Goal: Complete application form: Complete application form

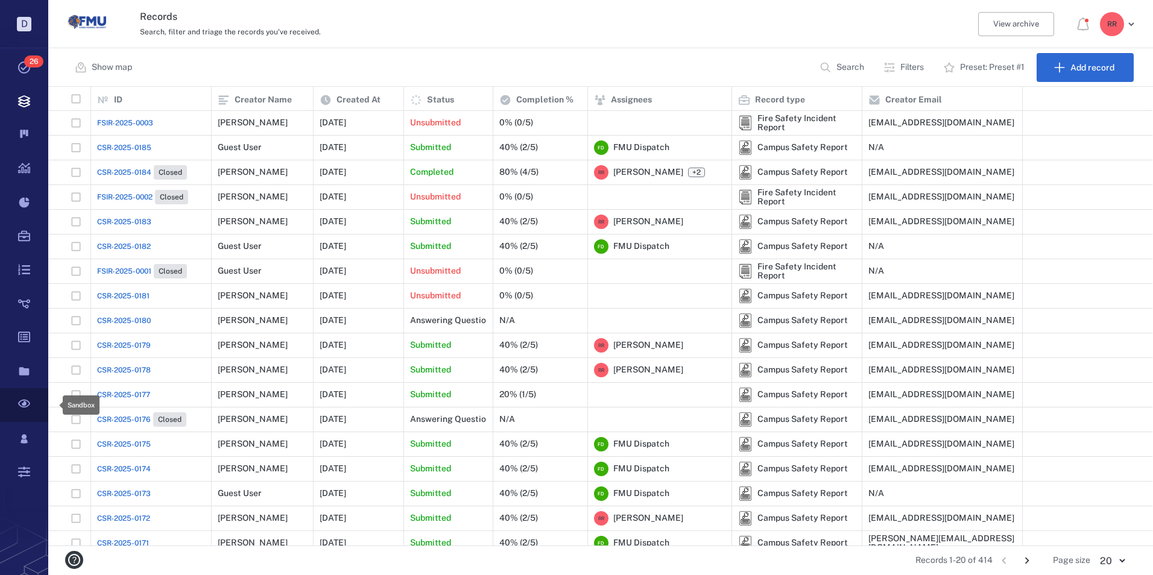
click at [21, 405] on icon at bounding box center [24, 405] width 48 height 34
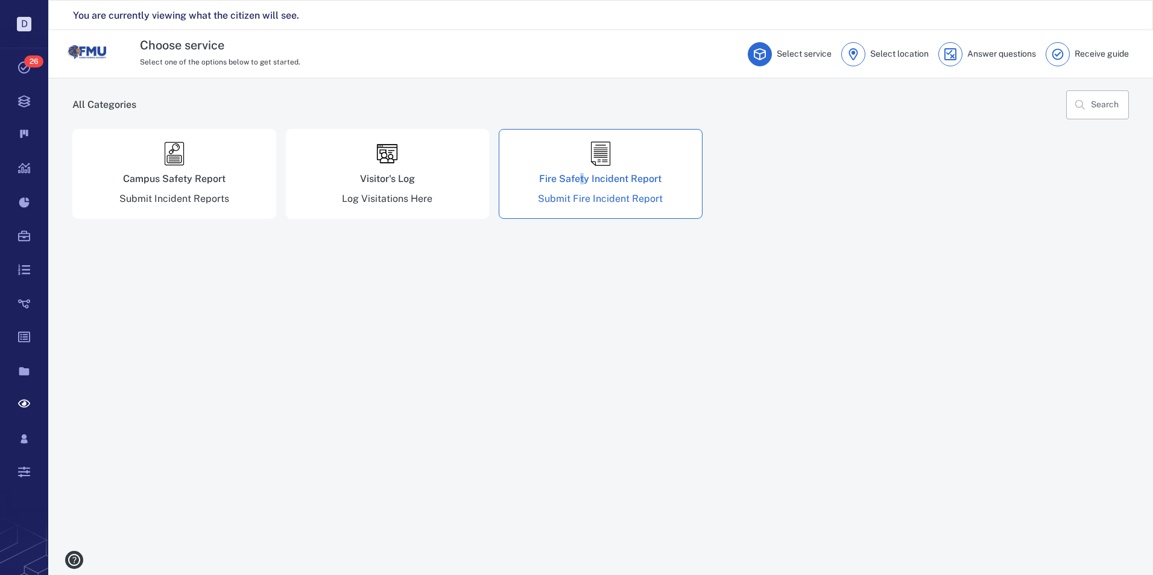
click at [583, 177] on div "Fire Safety Incident Report" at bounding box center [600, 179] width 122 height 10
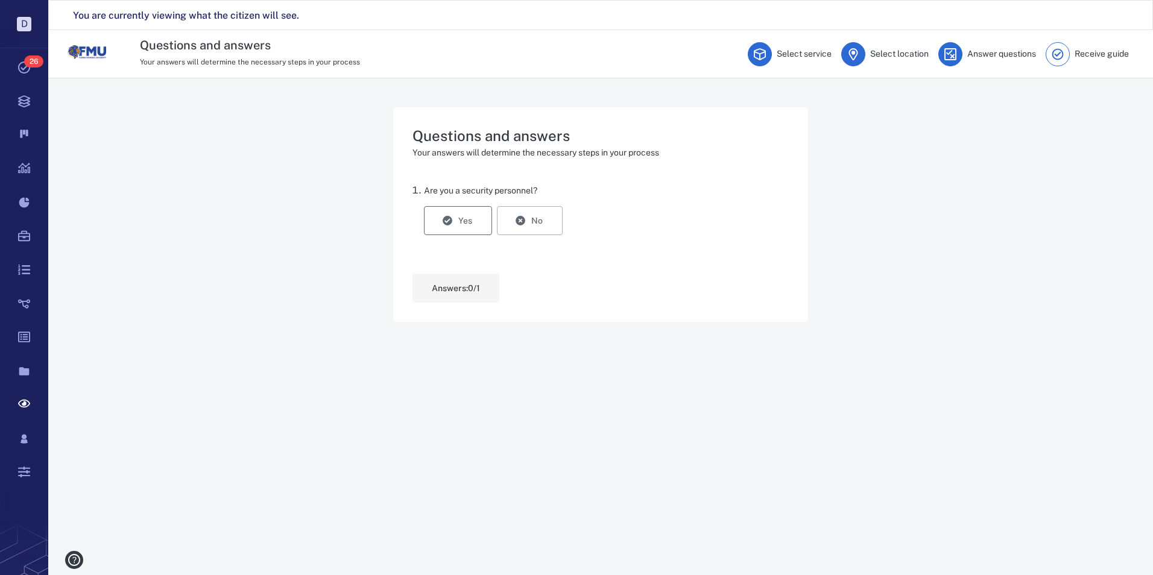
click at [466, 209] on button "Yes" at bounding box center [458, 220] width 68 height 29
click at [463, 281] on button "Save and continue" at bounding box center [467, 288] width 111 height 29
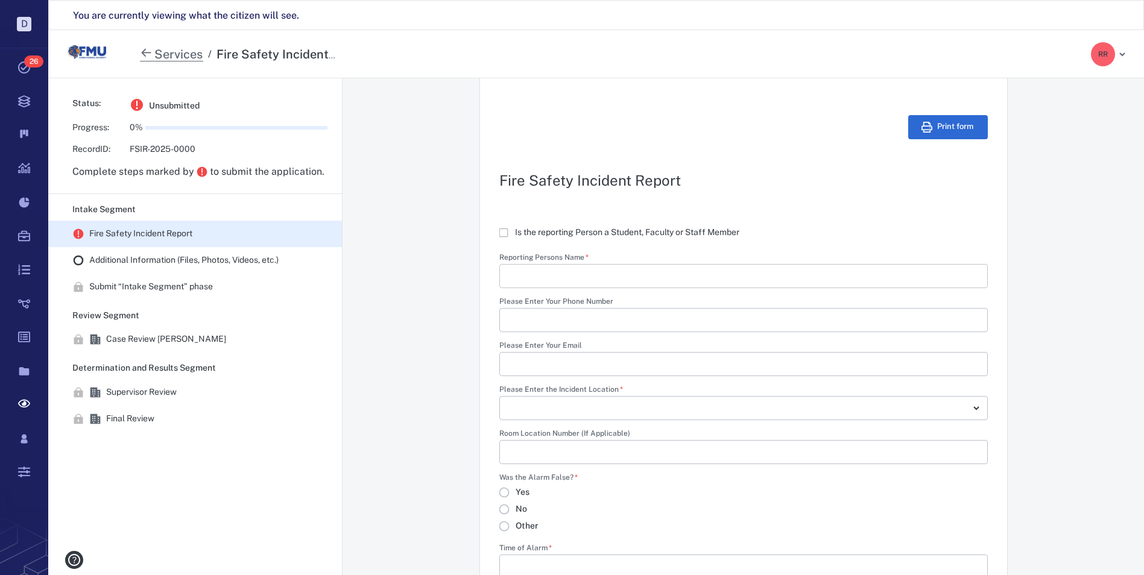
scroll to position [241, 0]
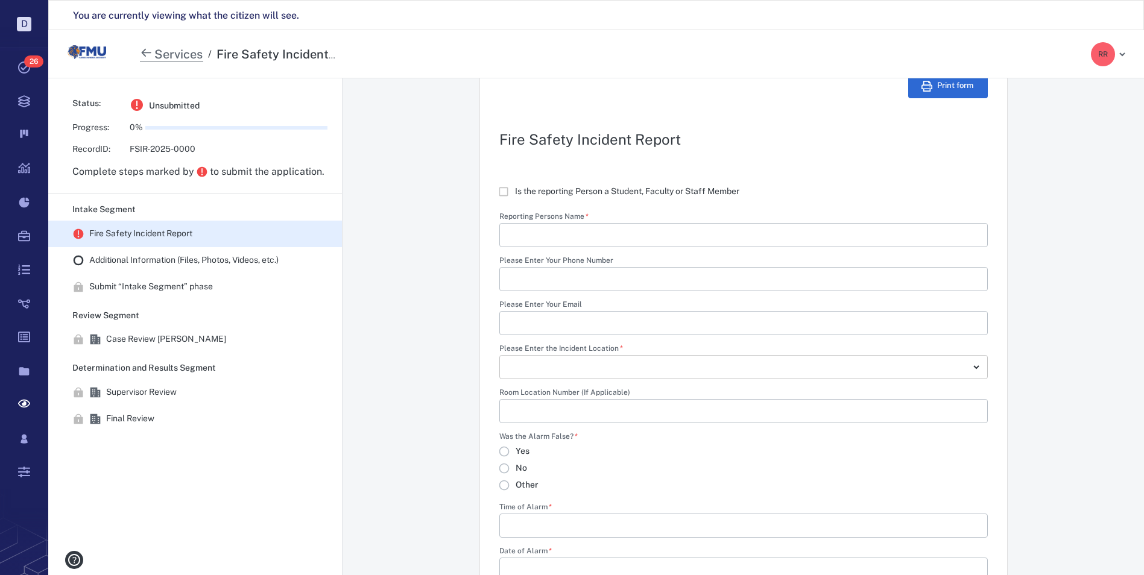
click at [962, 370] on body "D Tasks 26 Records Boards Dashboard Reports Record types Guide steps Rules Form…" at bounding box center [572, 302] width 1144 height 605
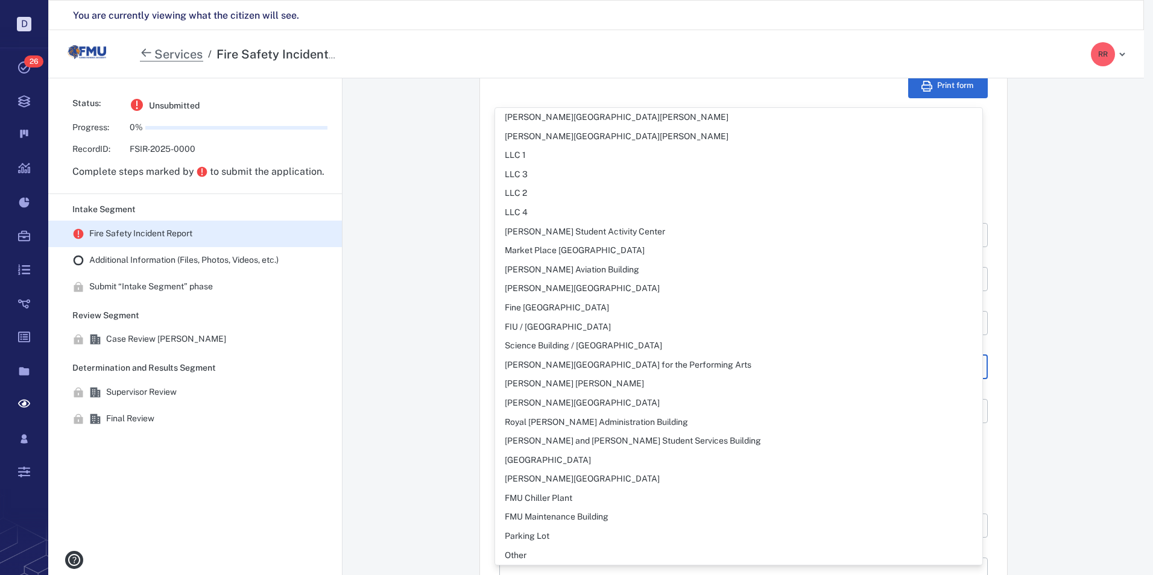
click at [580, 137] on div "[PERSON_NAME][GEOGRAPHIC_DATA][PERSON_NAME]" at bounding box center [617, 137] width 224 height 12
type input "**********"
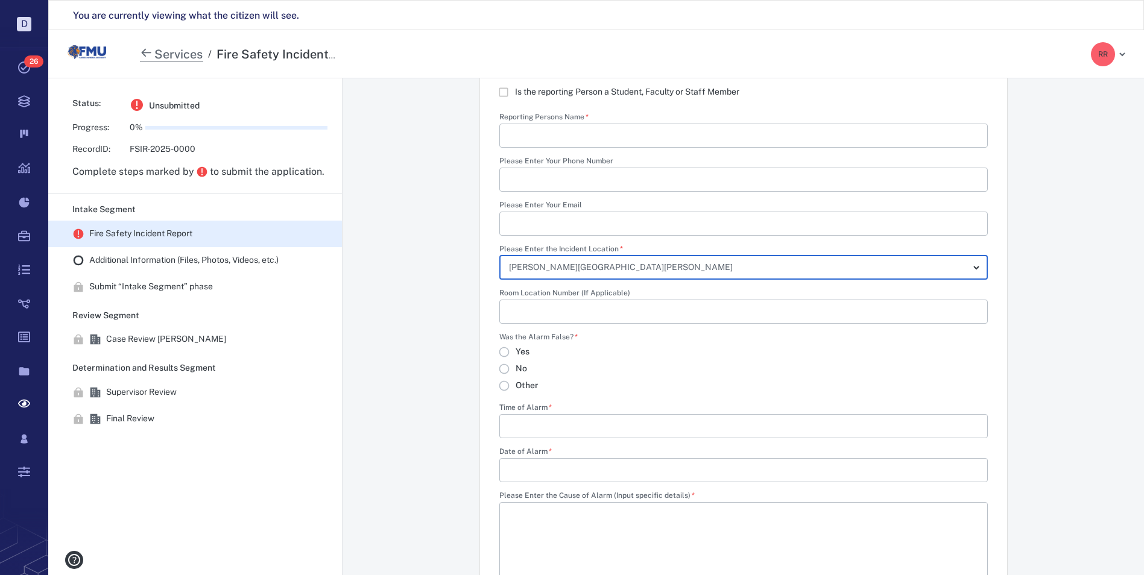
scroll to position [362, 0]
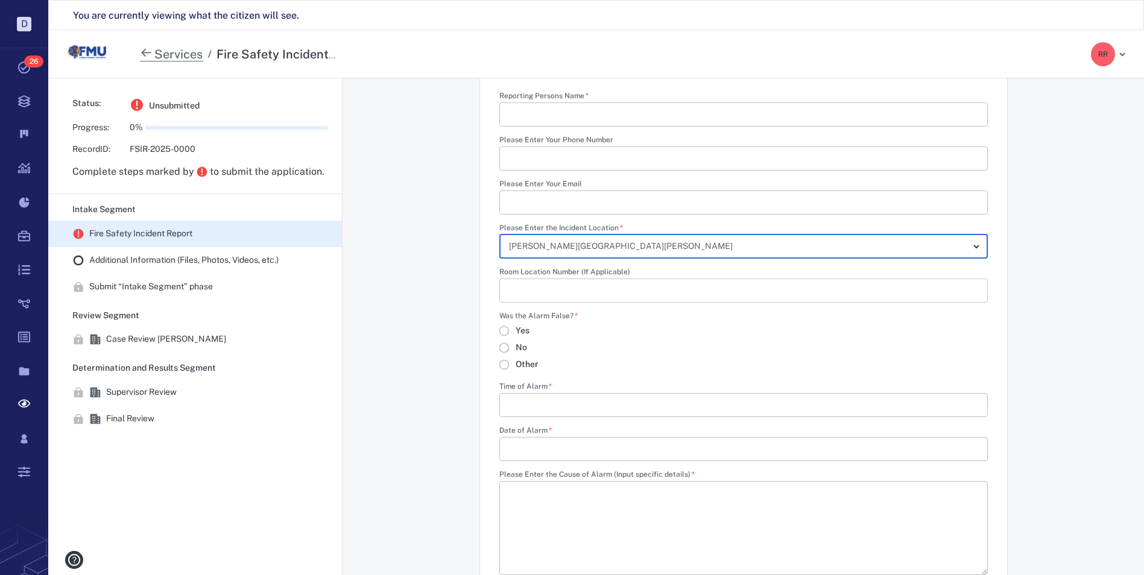
click at [574, 291] on input "Room Location Number (If Applicable)" at bounding box center [743, 291] width 469 height 24
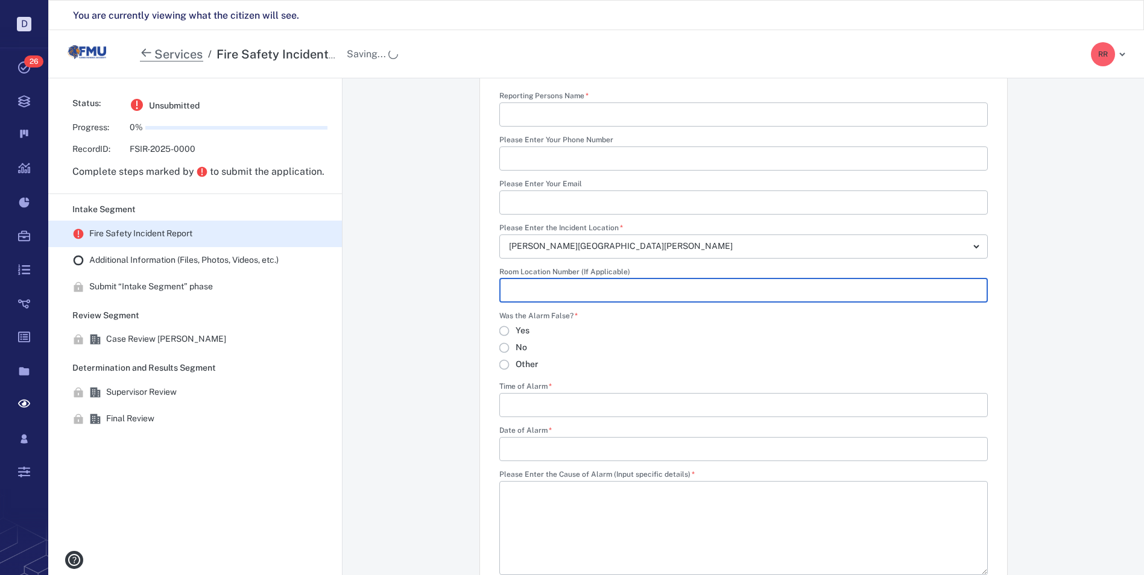
type input "***"
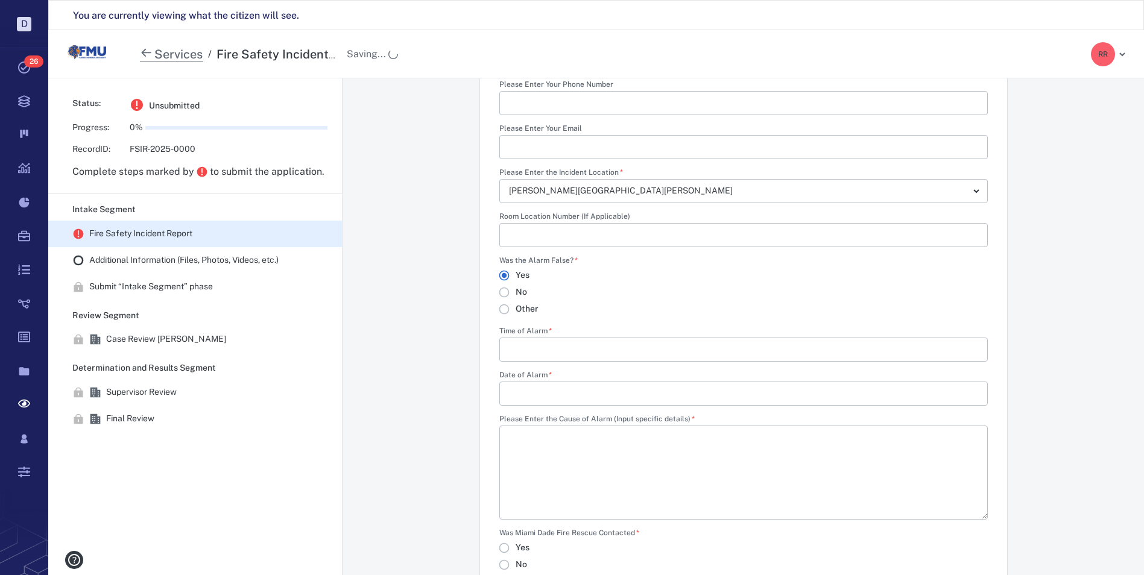
scroll to position [482, 0]
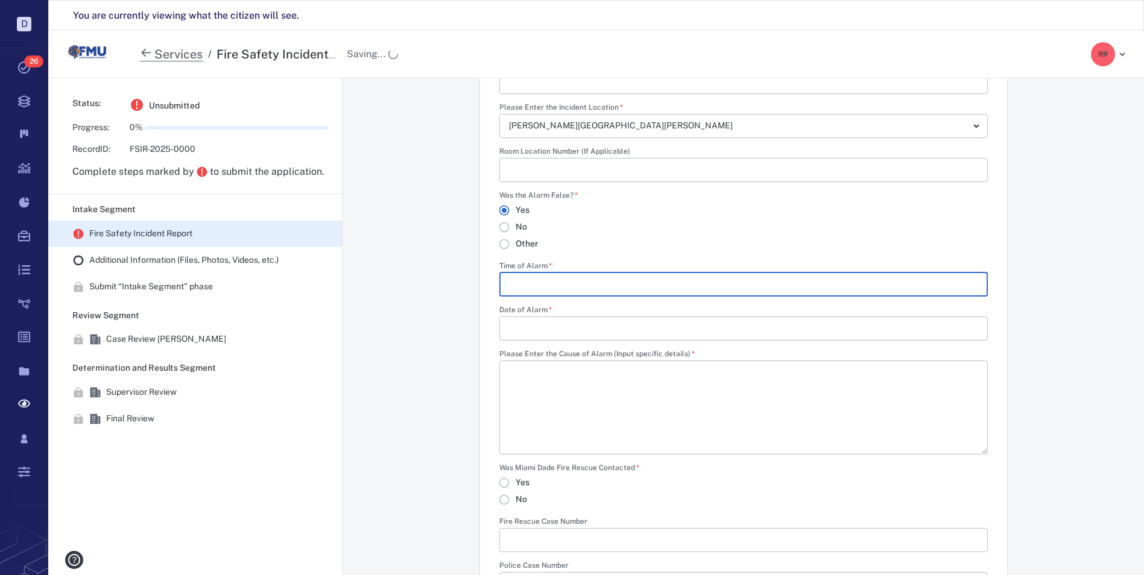
click at [515, 289] on input "Time of Alarm   *" at bounding box center [743, 285] width 469 height 24
type input "******"
drag, startPoint x: 520, startPoint y: 332, endPoint x: 536, endPoint y: 327, distance: 15.8
click at [520, 332] on input "Date of Alarm   *" at bounding box center [743, 329] width 469 height 24
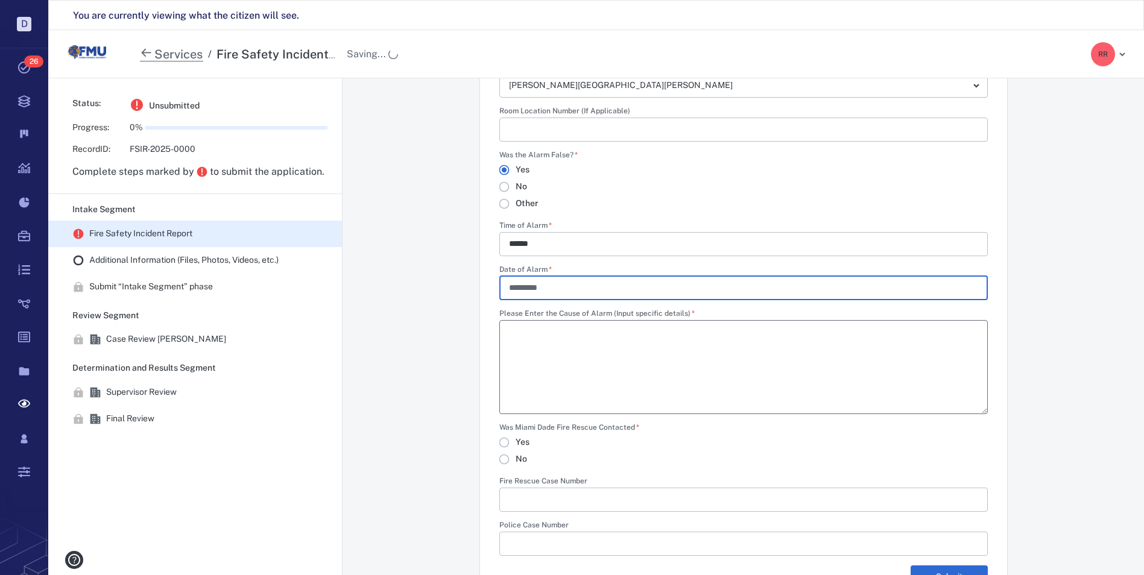
scroll to position [603, 0]
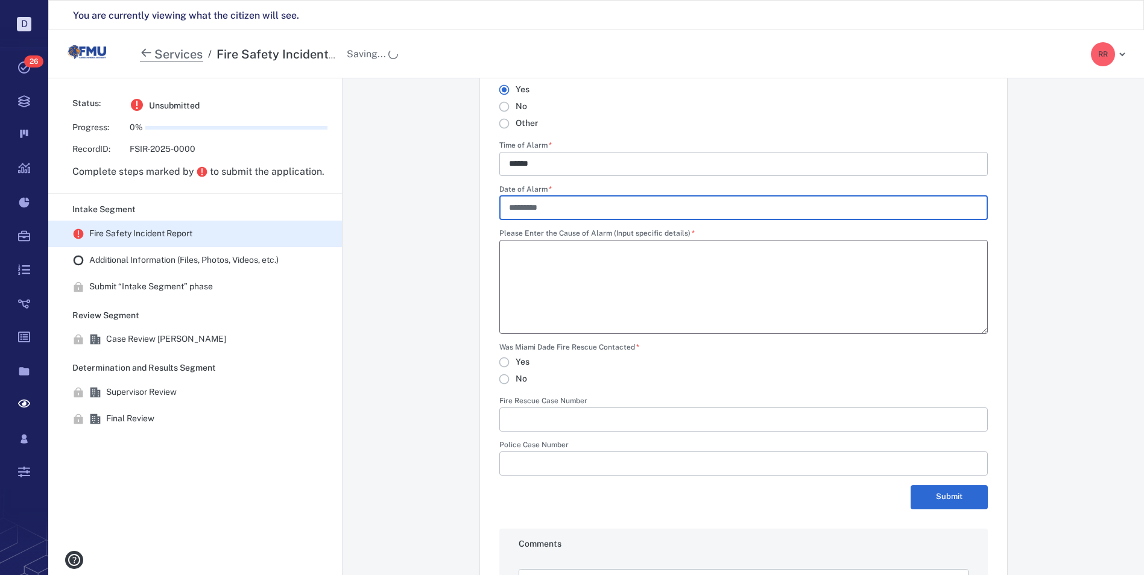
type input "*********"
drag, startPoint x: 510, startPoint y: 253, endPoint x: 526, endPoint y: 255, distance: 15.9
click at [510, 252] on textarea "Please Enter the Cause of Alarm (Input specific details)   *" at bounding box center [743, 287] width 488 height 94
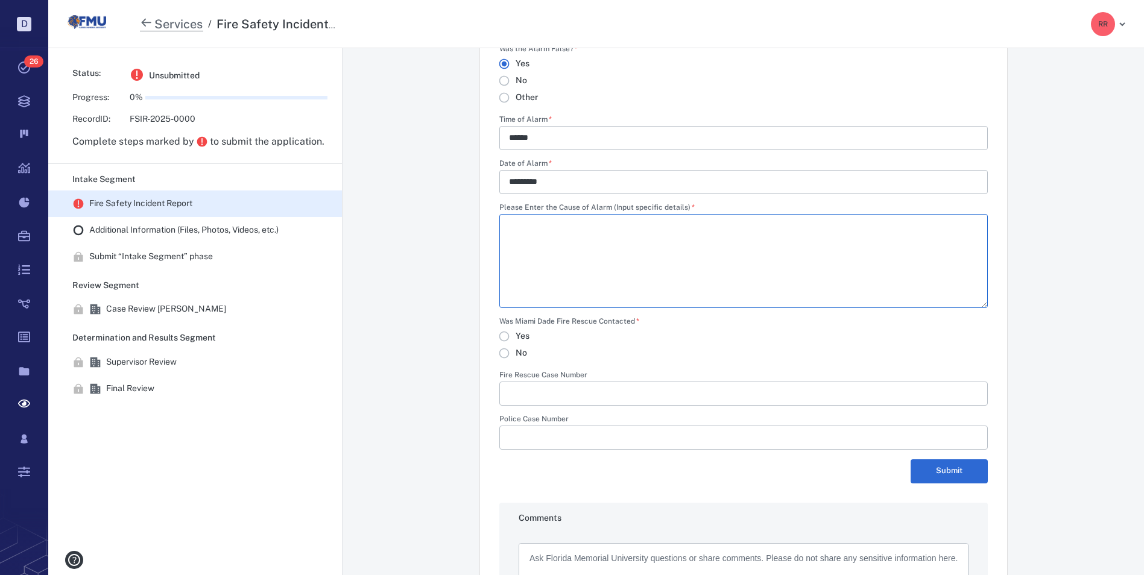
scroll to position [598, 0]
click at [20, 405] on icon at bounding box center [24, 405] width 48 height 34
